Goal: Information Seeking & Learning: Learn about a topic

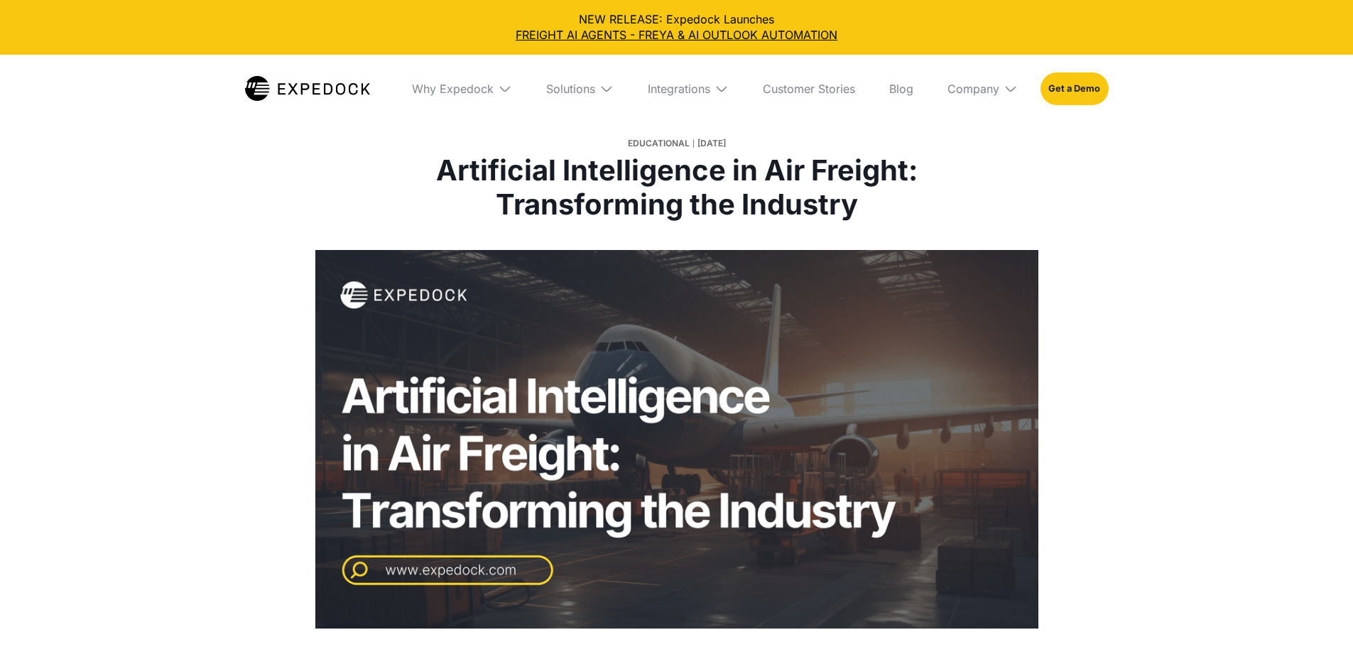
select select
click at [580, 84] on div "Solutions" at bounding box center [570, 89] width 49 height 14
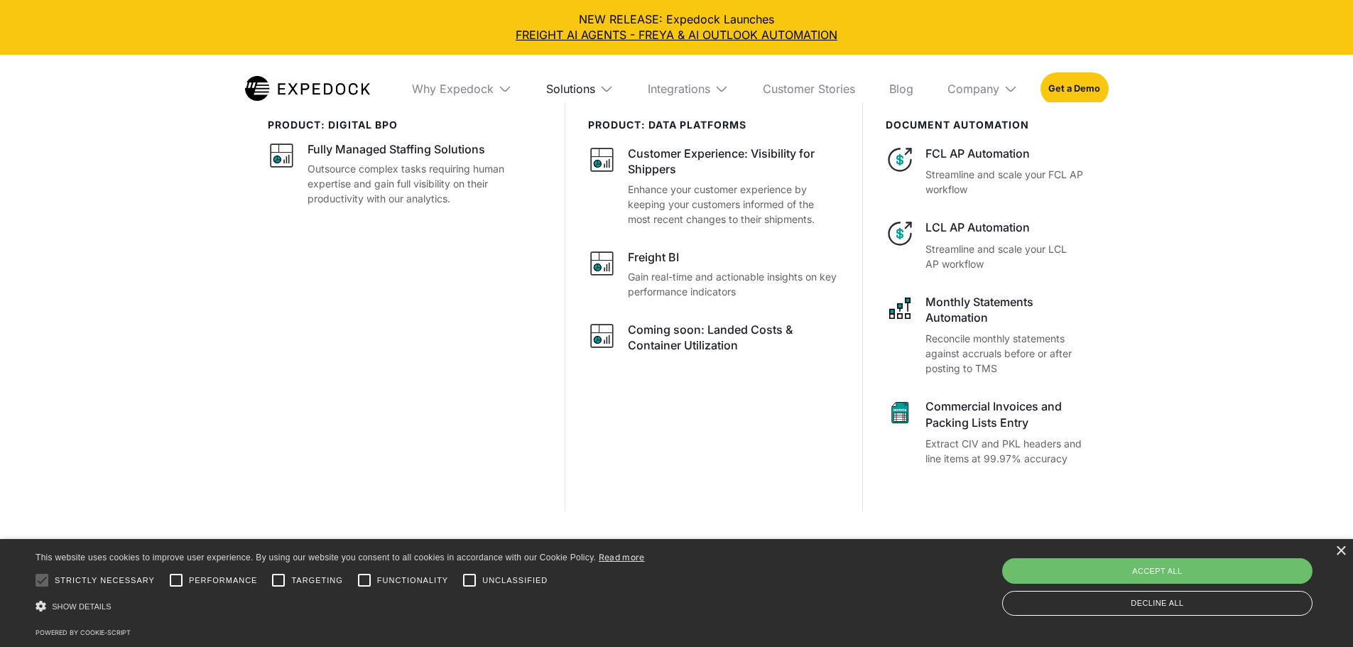
click at [580, 84] on div "Solutions" at bounding box center [570, 89] width 49 height 14
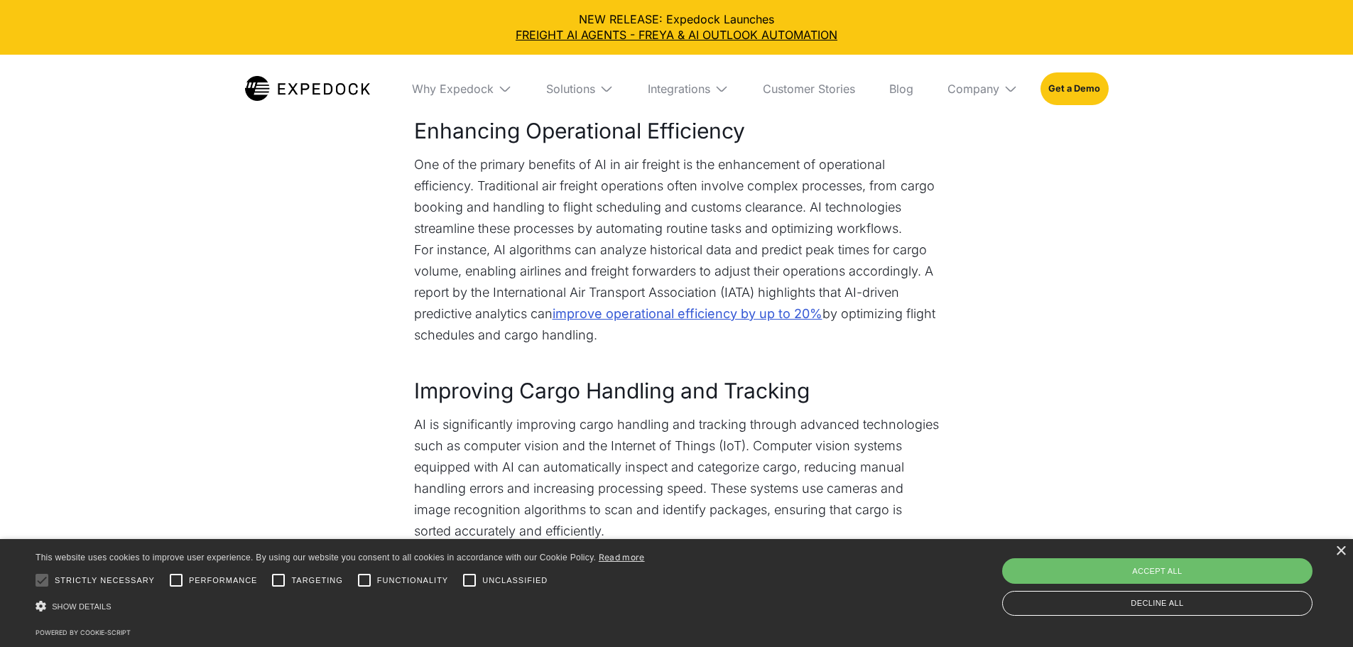
scroll to position [781, 0]
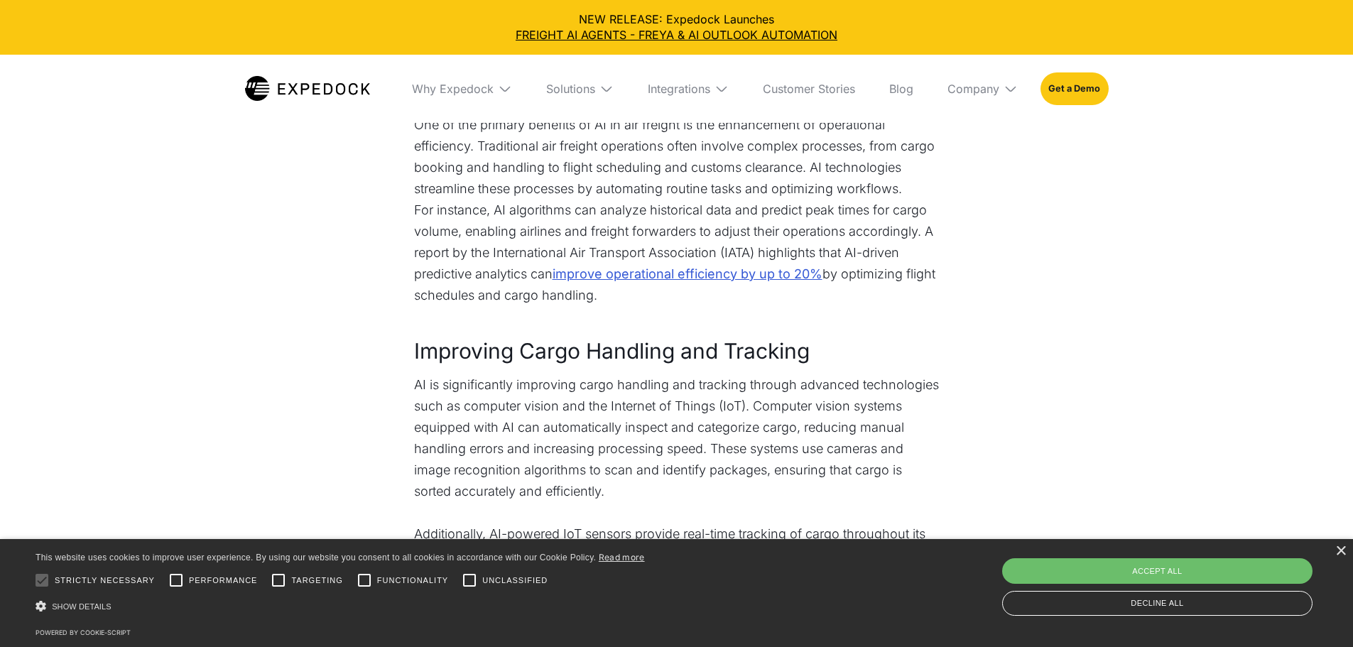
click at [603, 281] on p "For instance, AI algorithms can analyze historical data and predict peak times …" at bounding box center [677, 264] width 526 height 128
click at [666, 285] on link "improve operational efficiency by up to 20%" at bounding box center [688, 274] width 270 height 21
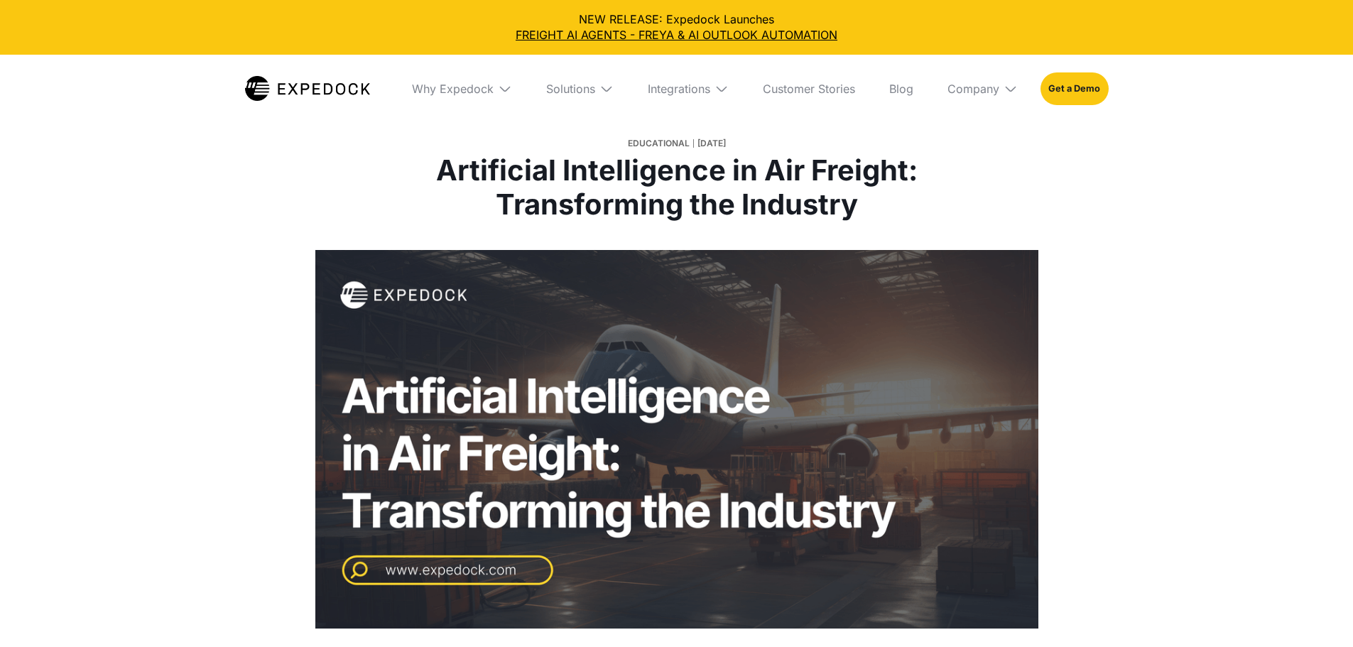
select select
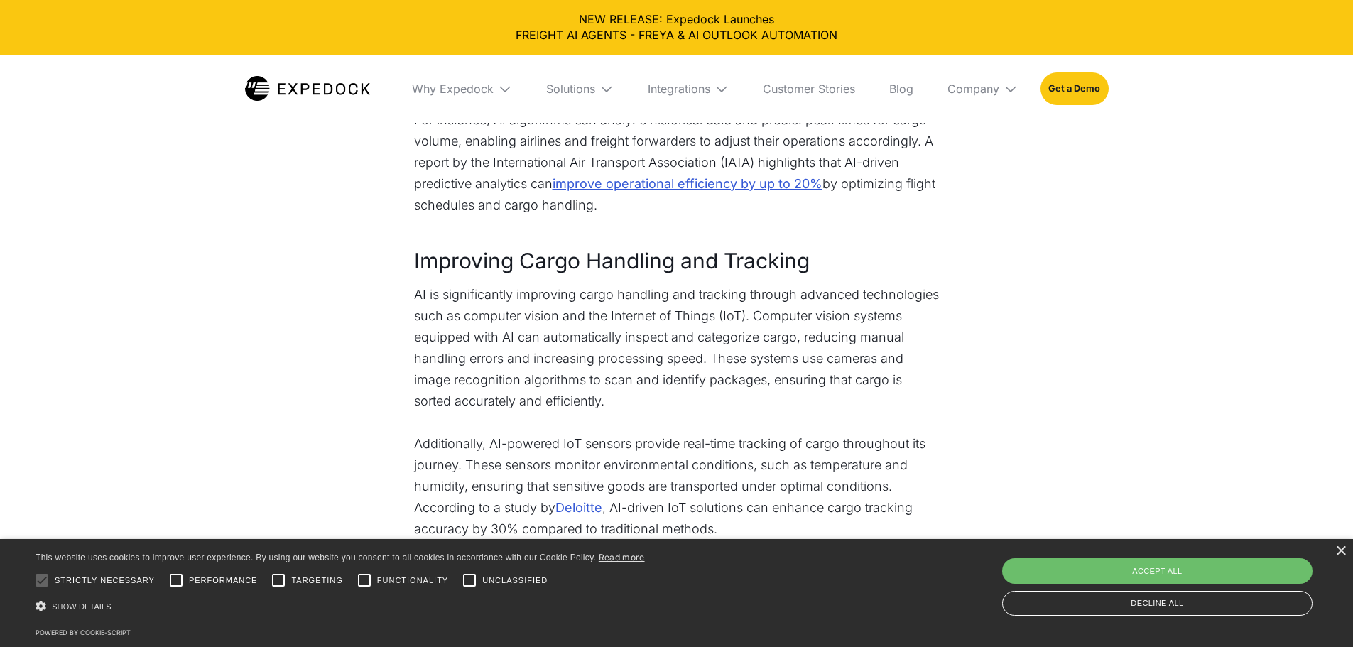
scroll to position [857, 0]
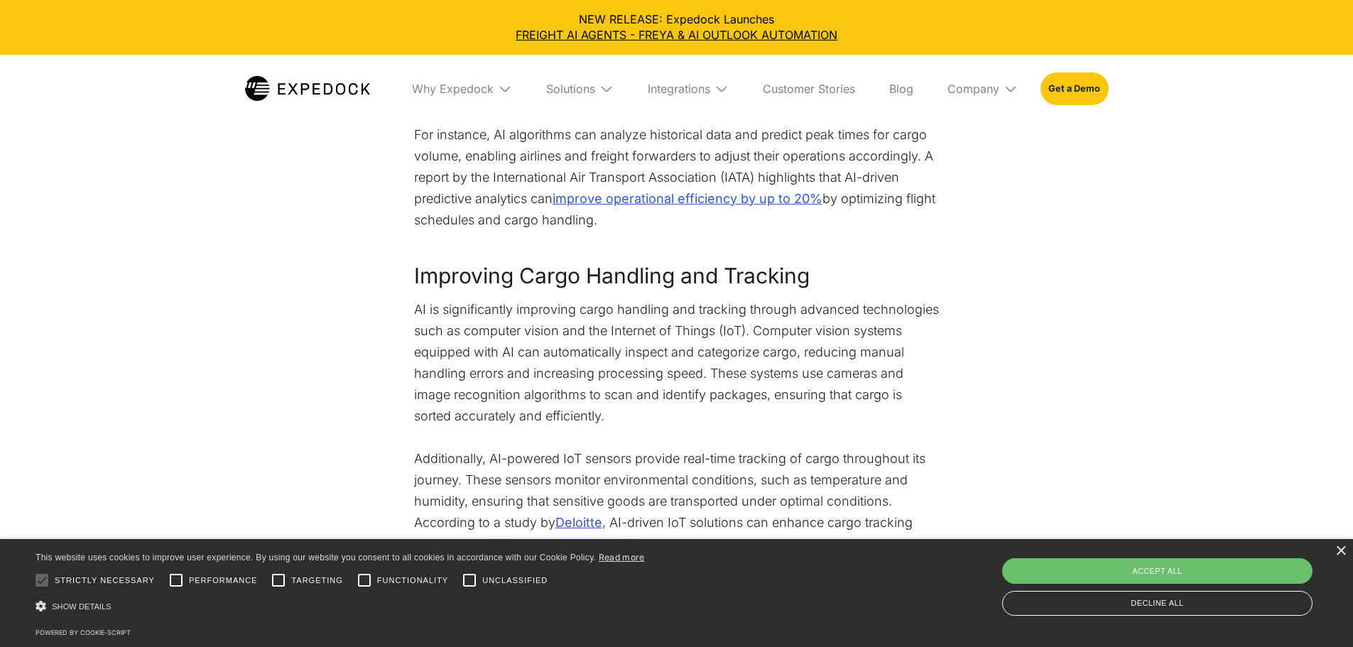
click at [704, 210] on link "improve operational efficiency by up to 20%" at bounding box center [688, 198] width 270 height 21
